Goal: Find specific page/section: Find specific page/section

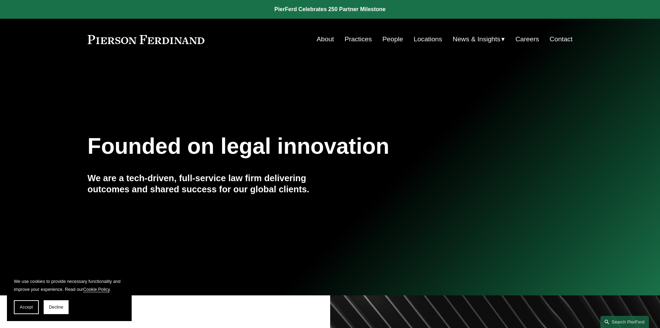
click at [390, 40] on link "People" at bounding box center [393, 39] width 21 height 13
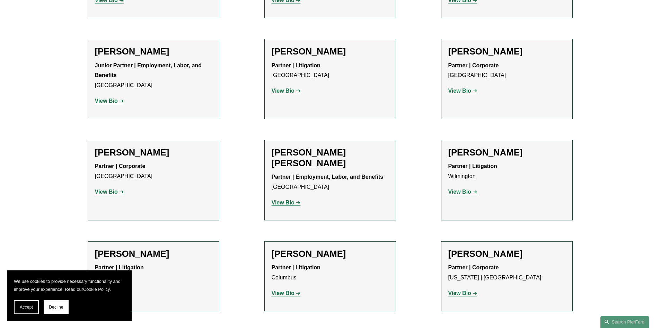
scroll to position [1525, 0]
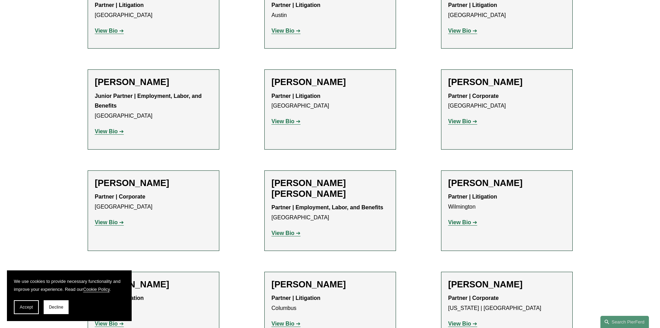
click at [470, 118] on strong "View Bio" at bounding box center [460, 121] width 23 height 6
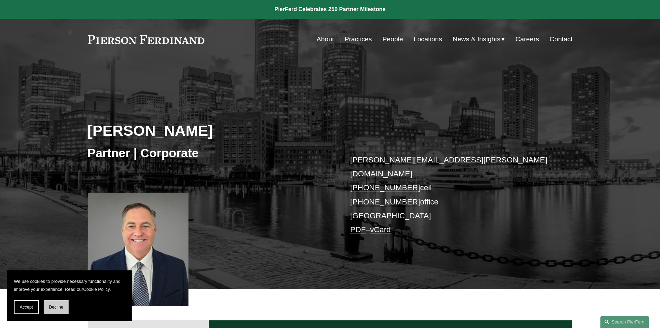
click at [53, 306] on span "Decline" at bounding box center [56, 306] width 15 height 5
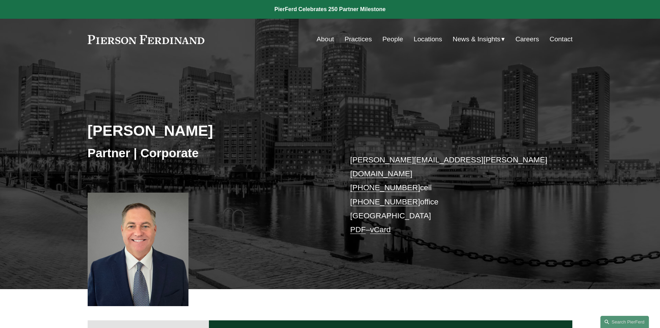
click at [424, 38] on link "Locations" at bounding box center [428, 39] width 28 height 13
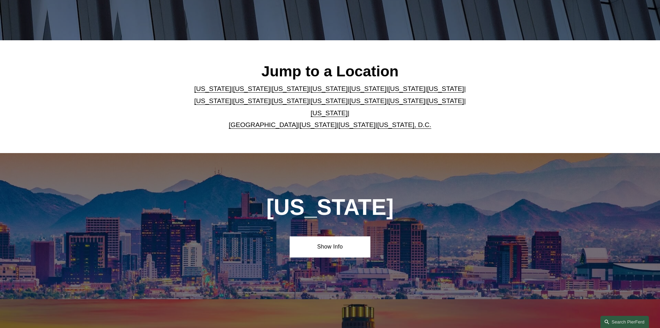
scroll to position [208, 0]
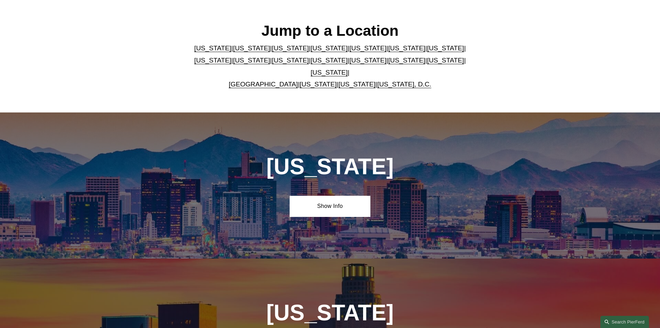
click at [232, 57] on link "[US_STATE]" at bounding box center [213, 60] width 37 height 7
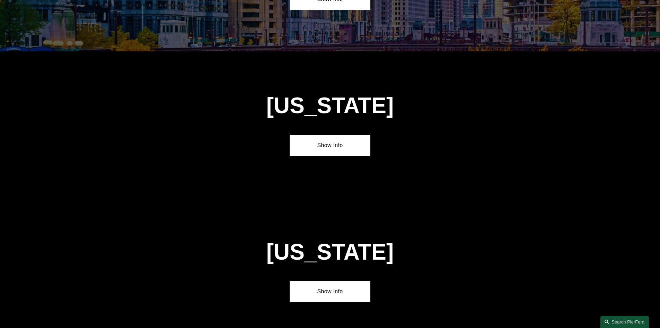
scroll to position [1339, 0]
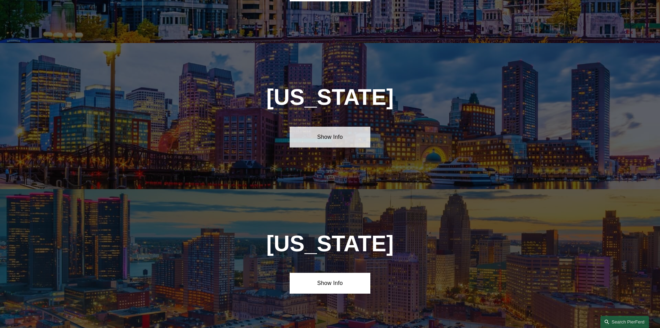
click at [340, 127] on link "Show Info" at bounding box center [330, 137] width 81 height 21
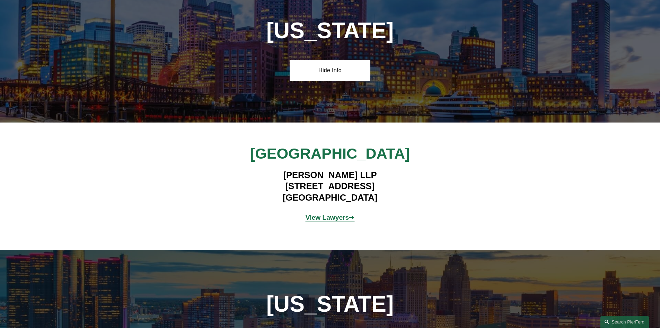
scroll to position [1408, 0]
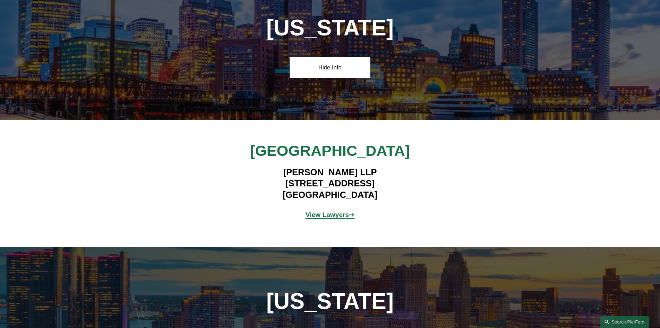
click at [322, 211] on strong "View Lawyers" at bounding box center [328, 214] width 44 height 7
